Goal: Task Accomplishment & Management: Complete application form

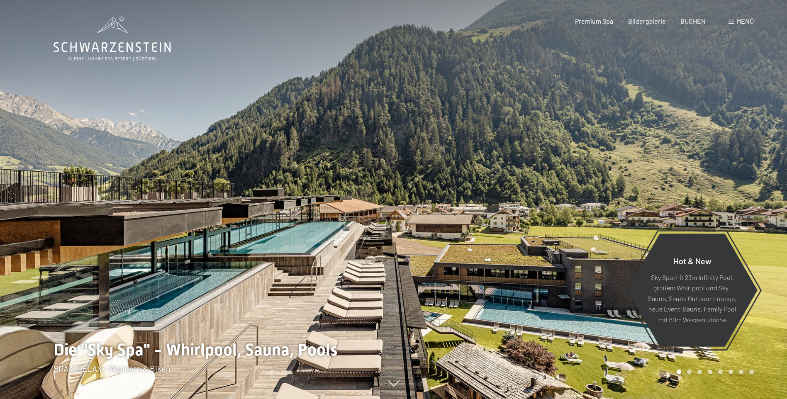
click at [740, 20] on span "Menü" at bounding box center [744, 21] width 17 height 8
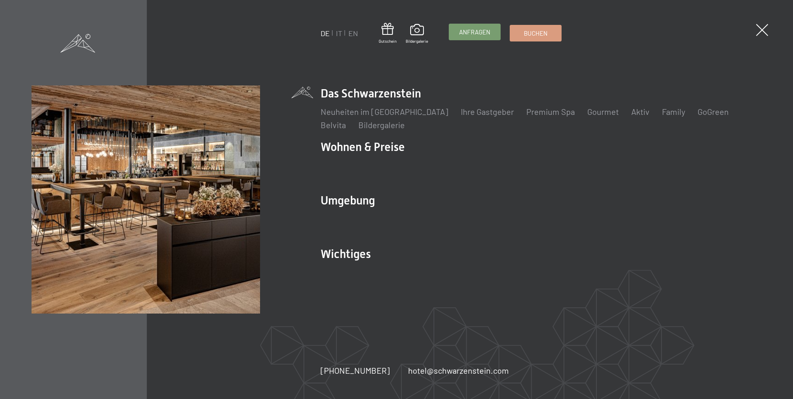
click at [469, 32] on span "Anfragen" at bounding box center [474, 32] width 31 height 9
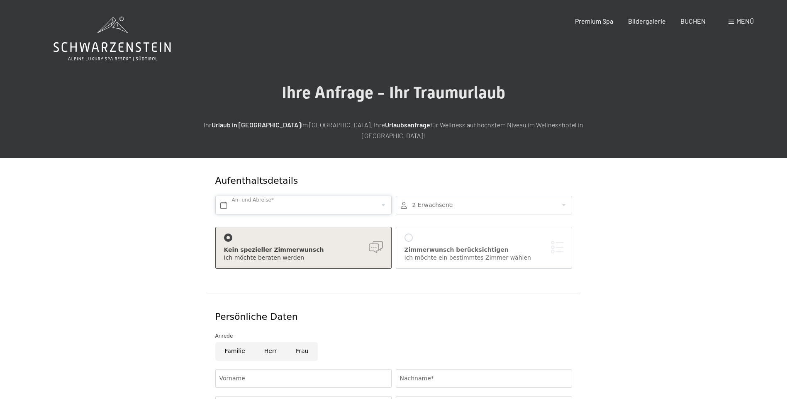
click at [281, 199] on input "text" at bounding box center [303, 205] width 176 height 19
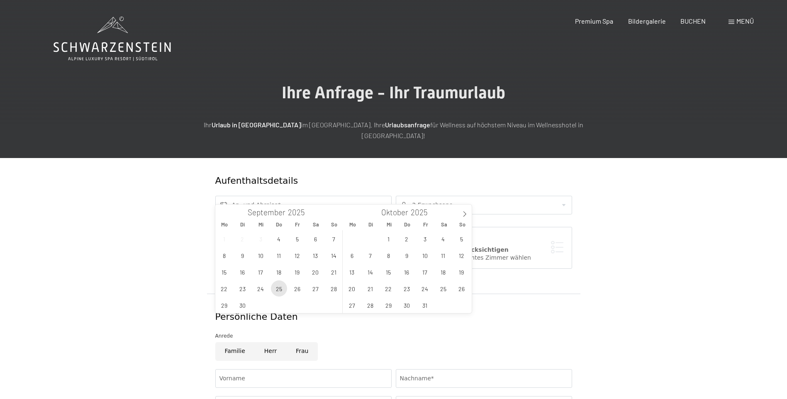
click at [282, 291] on span "25" at bounding box center [279, 288] width 16 height 16
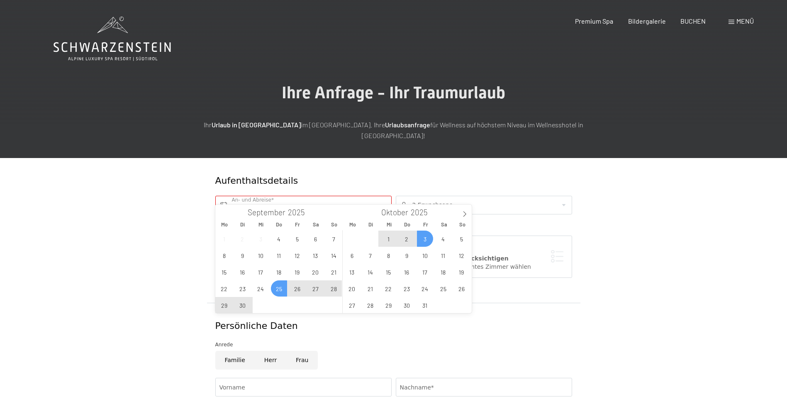
click at [426, 238] on span "3" at bounding box center [425, 239] width 16 height 16
type input "[DATE] - [DATE]"
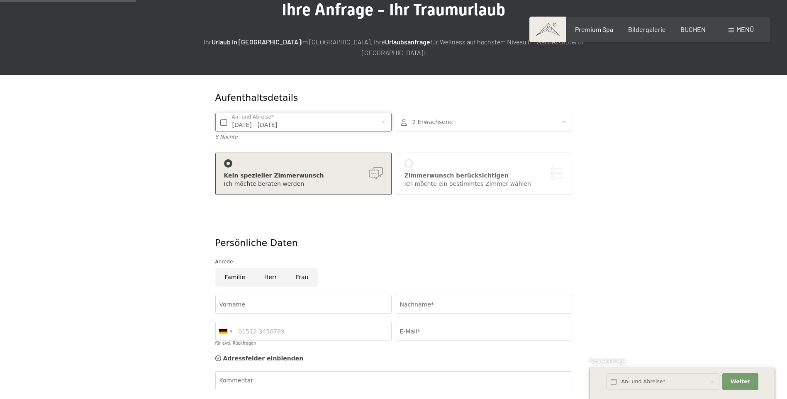
scroll to position [124, 0]
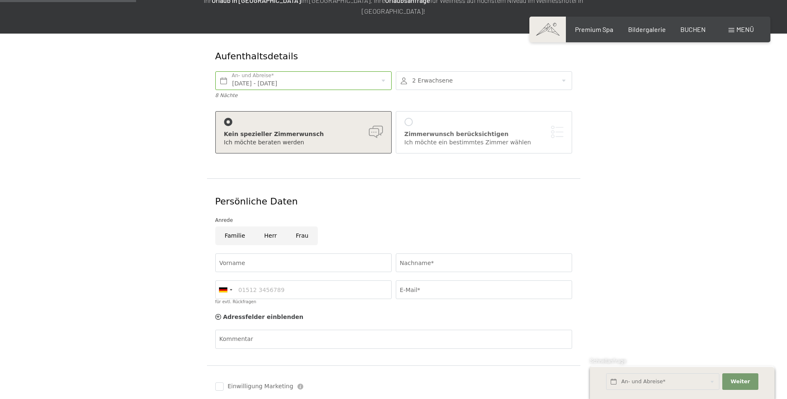
click at [270, 228] on input "Herr" at bounding box center [271, 235] width 32 height 19
radio input "true"
click at [269, 253] on input "Vorname" at bounding box center [303, 262] width 176 height 19
type input "[PERSON_NAME]"
type input "Mall"
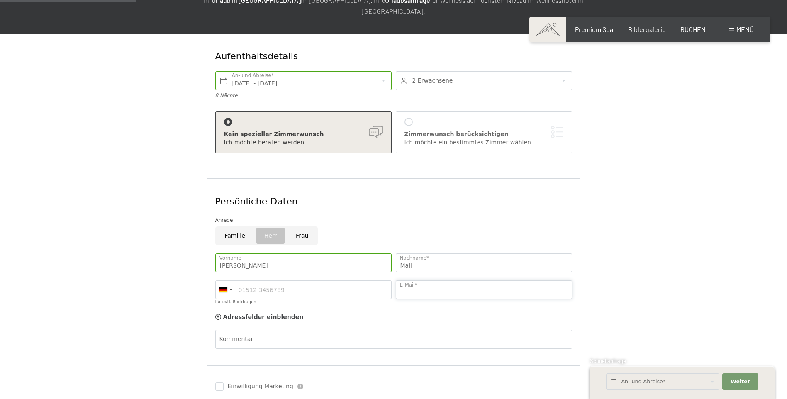
click at [419, 280] on input "E-Mail*" at bounding box center [484, 289] width 176 height 19
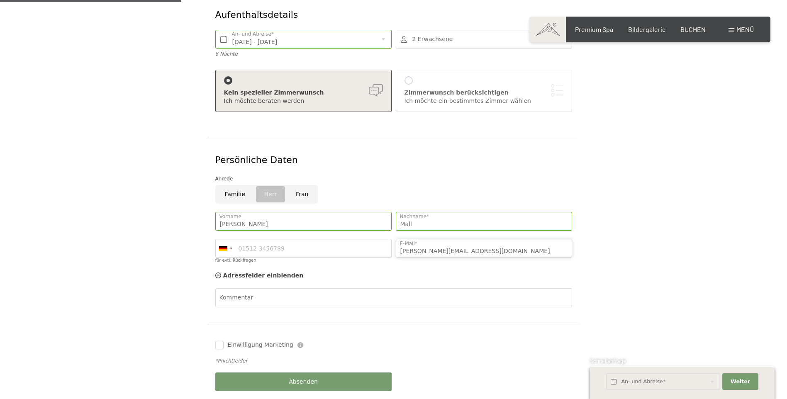
type input "[PERSON_NAME][EMAIL_ADDRESS][DOMAIN_NAME]"
click at [221, 341] on input "Einwilligung Marketing" at bounding box center [219, 345] width 8 height 8
click at [219, 341] on input "Einwilligung Marketing" at bounding box center [219, 345] width 8 height 8
checkbox input "false"
click at [322, 373] on button "Absenden" at bounding box center [303, 381] width 176 height 19
